Goal: Find specific page/section: Find specific page/section

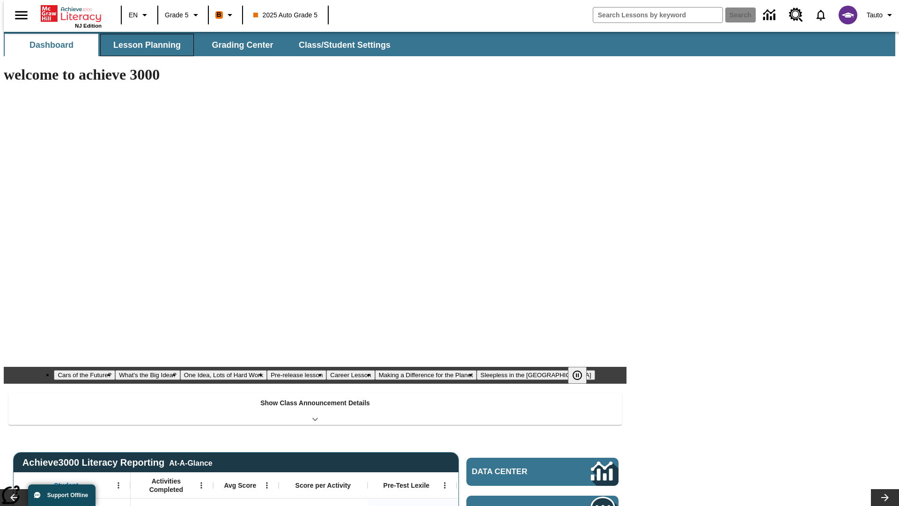
click at [143, 45] on span "Lesson Planning" at bounding box center [146, 45] width 67 height 11
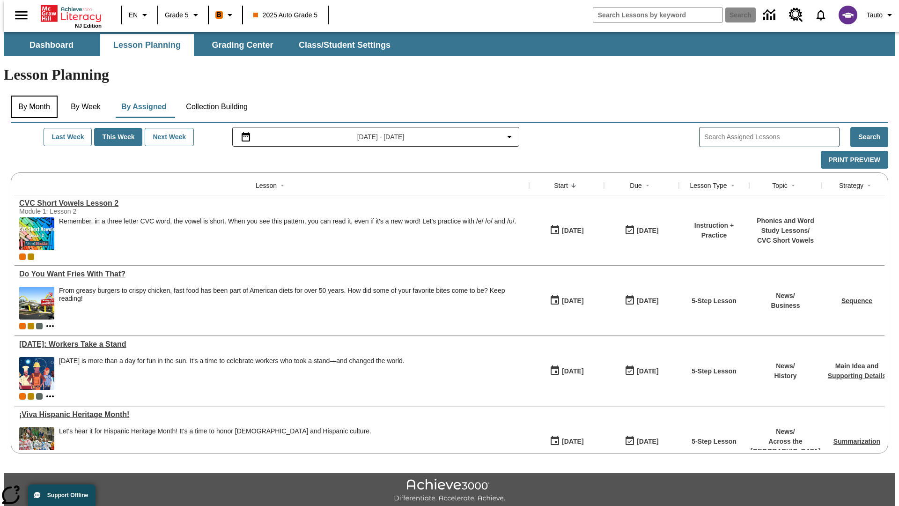
click at [31, 96] on button "By Month" at bounding box center [34, 107] width 47 height 22
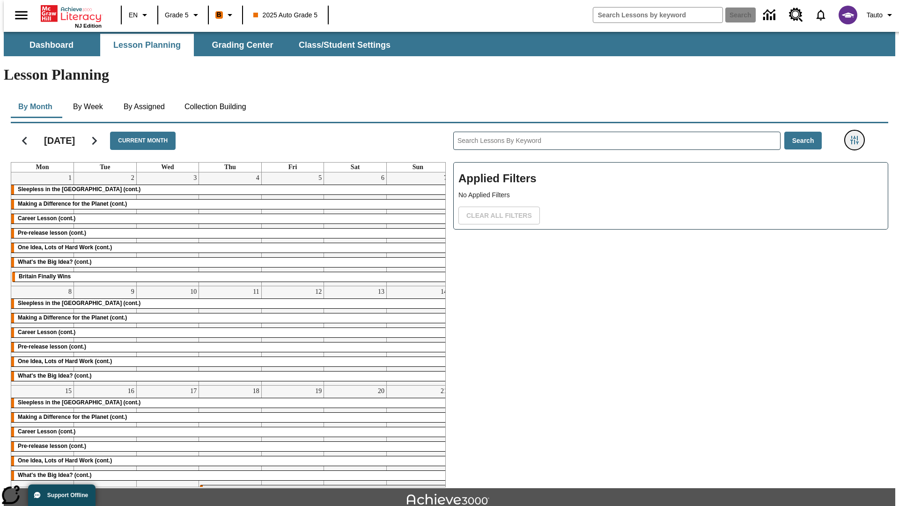
click at [857, 136] on icon "Filters Side menu" at bounding box center [854, 140] width 8 height 8
